Goal: Task Accomplishment & Management: Complete application form

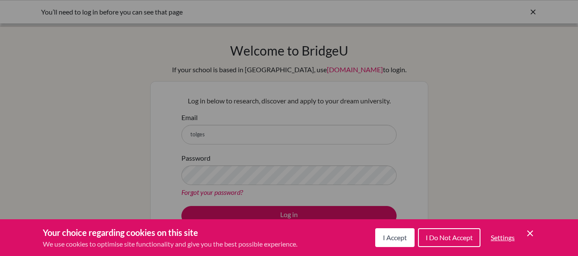
click at [387, 227] on div "I Accept I Do Not Accept Settings Cookie Control Close Icon" at bounding box center [455, 238] width 160 height 22
click at [387, 232] on button "I Accept" at bounding box center [394, 237] width 39 height 19
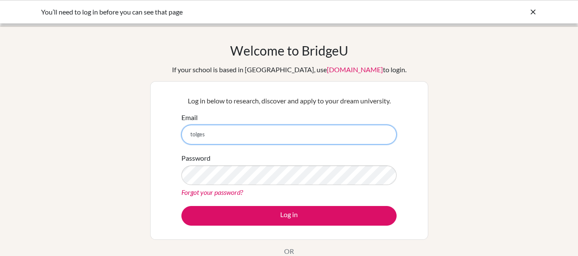
click at [231, 139] on input "tolges" at bounding box center [288, 135] width 215 height 20
type input "tolges@granadino.edu.co"
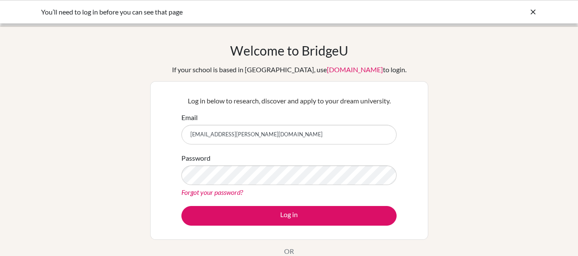
click at [216, 192] on link "Forgot your password?" at bounding box center [212, 192] width 62 height 8
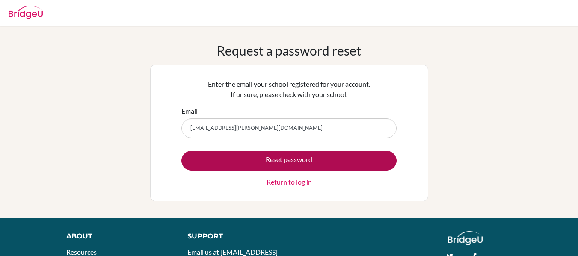
type input "tolges@granadino.edu.co"
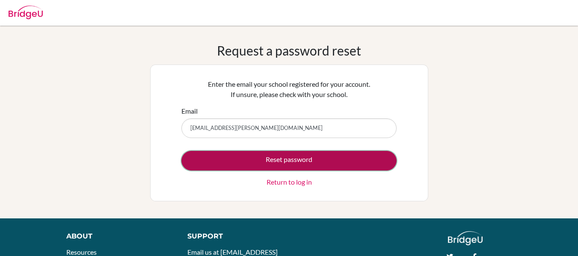
click at [270, 165] on button "Reset password" at bounding box center [288, 161] width 215 height 20
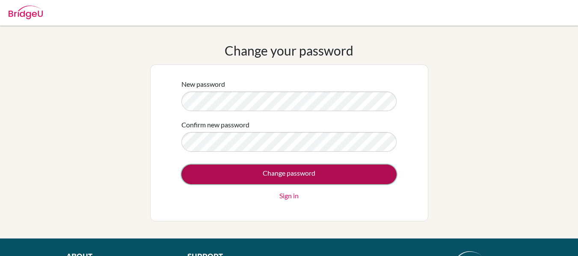
click at [287, 172] on input "Change password" at bounding box center [288, 175] width 215 height 20
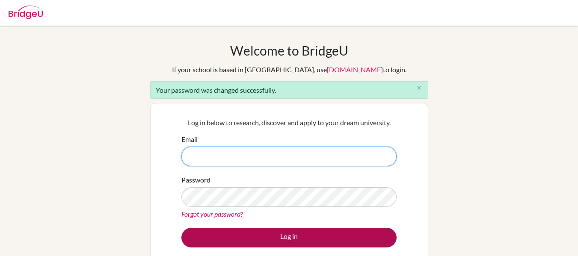
type input "[EMAIL_ADDRESS][PERSON_NAME][DOMAIN_NAME]"
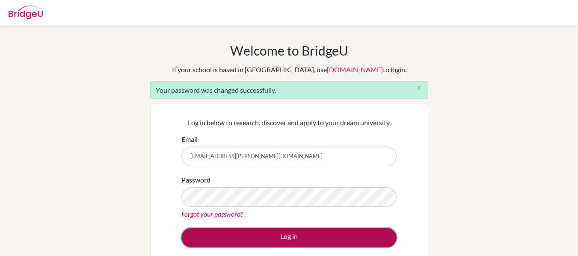
click at [283, 242] on button "Log in" at bounding box center [288, 238] width 215 height 20
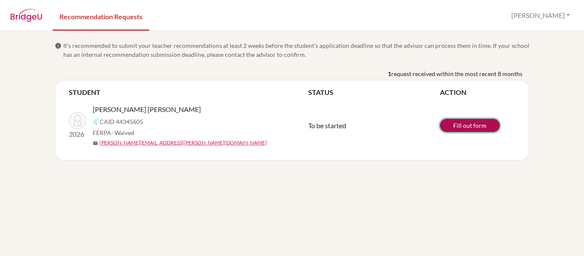
click at [460, 128] on link "Fill out form" at bounding box center [470, 125] width 60 height 13
